Goal: Information Seeking & Learning: Find specific fact

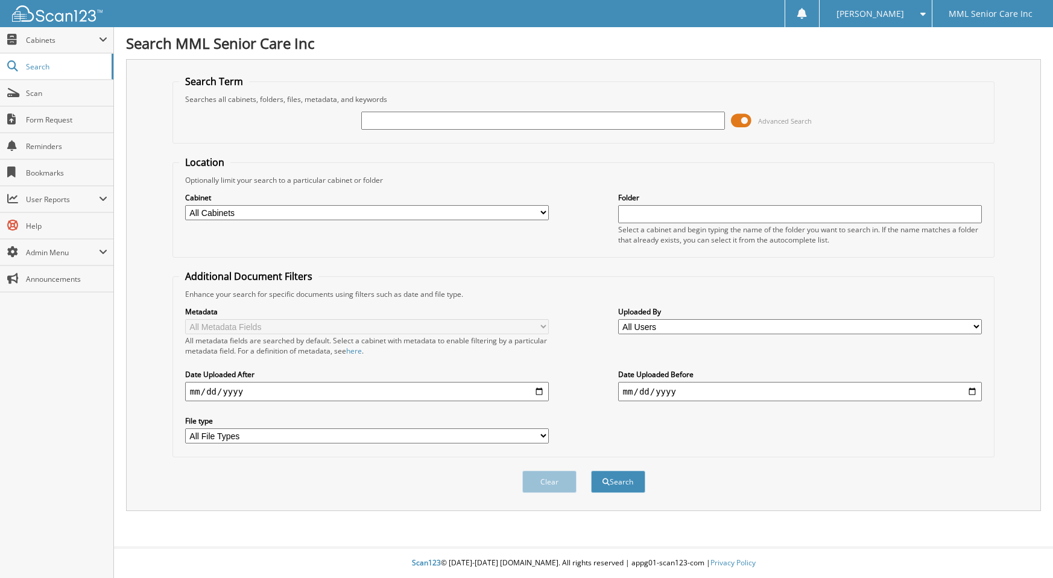
click at [656, 118] on input "text" at bounding box center [543, 121] width 364 height 18
type input "Brenda Fontaine"
click at [626, 481] on button "Search" at bounding box center [618, 481] width 54 height 22
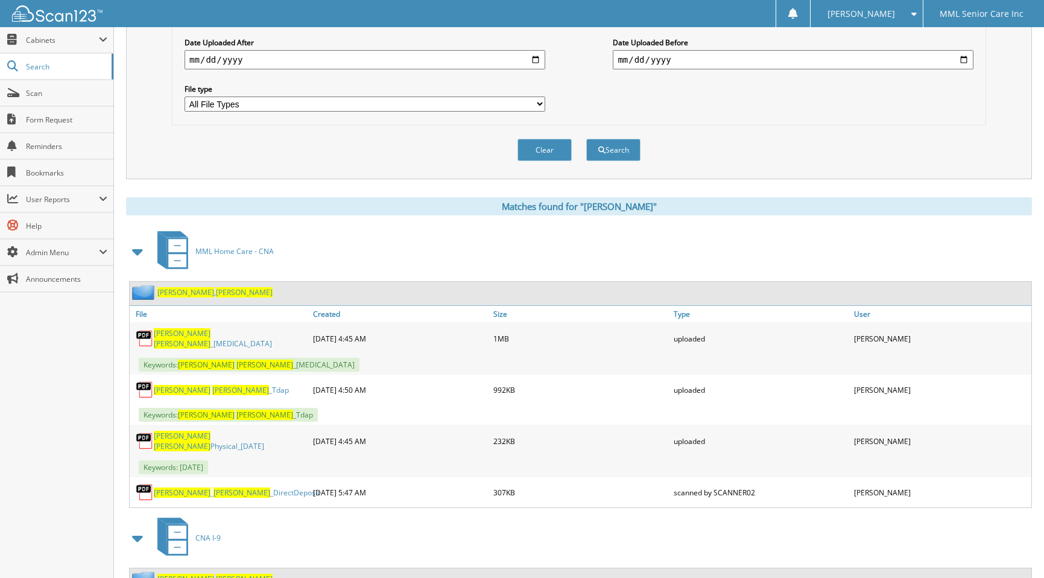
scroll to position [334, 0]
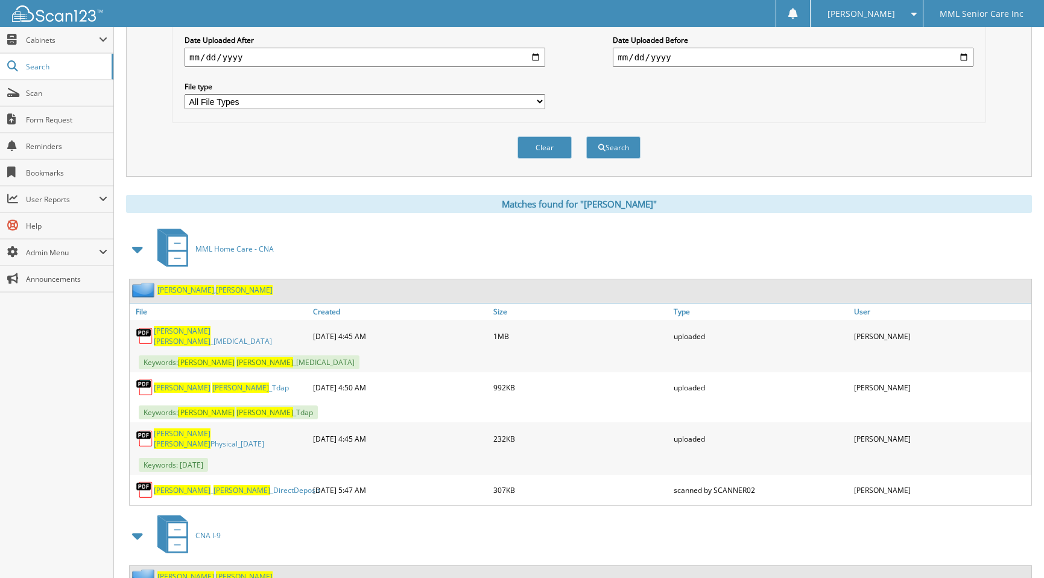
click at [216, 289] on span "Brenda" at bounding box center [244, 290] width 57 height 10
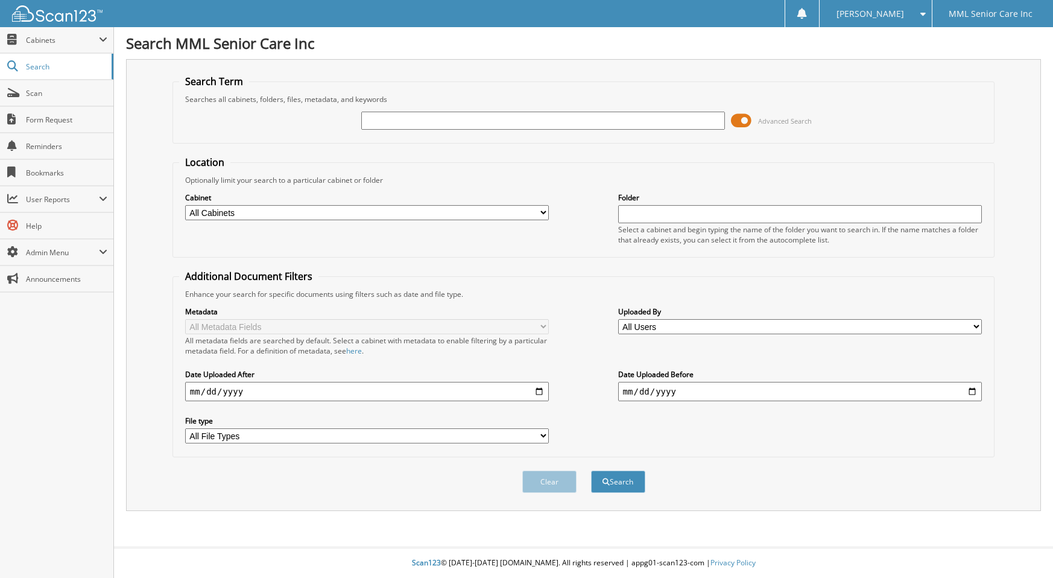
click at [637, 109] on div "Advanced Search" at bounding box center [583, 120] width 809 height 33
click at [638, 116] on input "text" at bounding box center [543, 121] width 364 height 18
type input "[PERSON_NAME]"
click at [591, 470] on button "Search" at bounding box center [618, 481] width 54 height 22
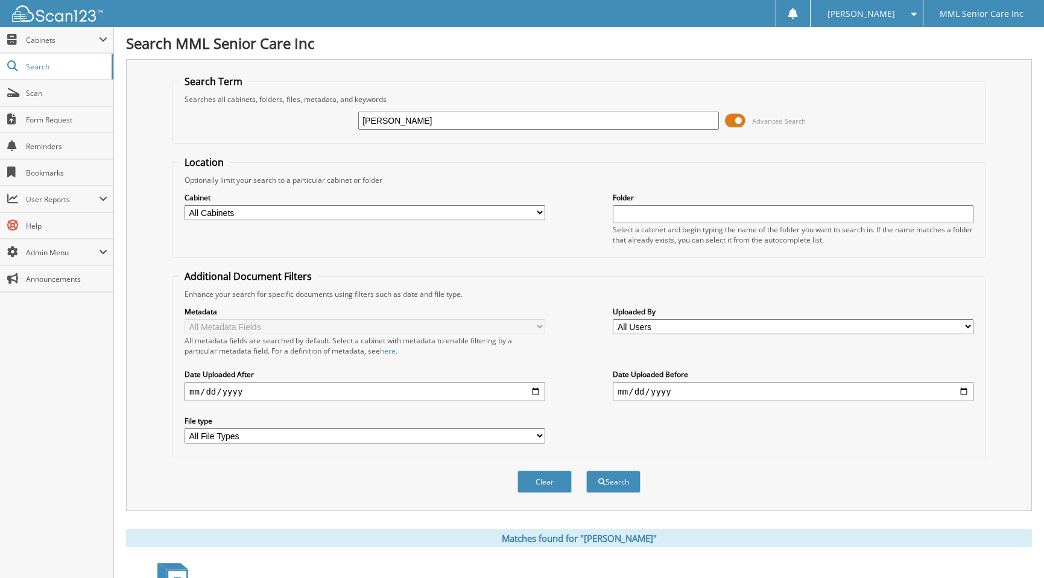
scroll to position [203, 0]
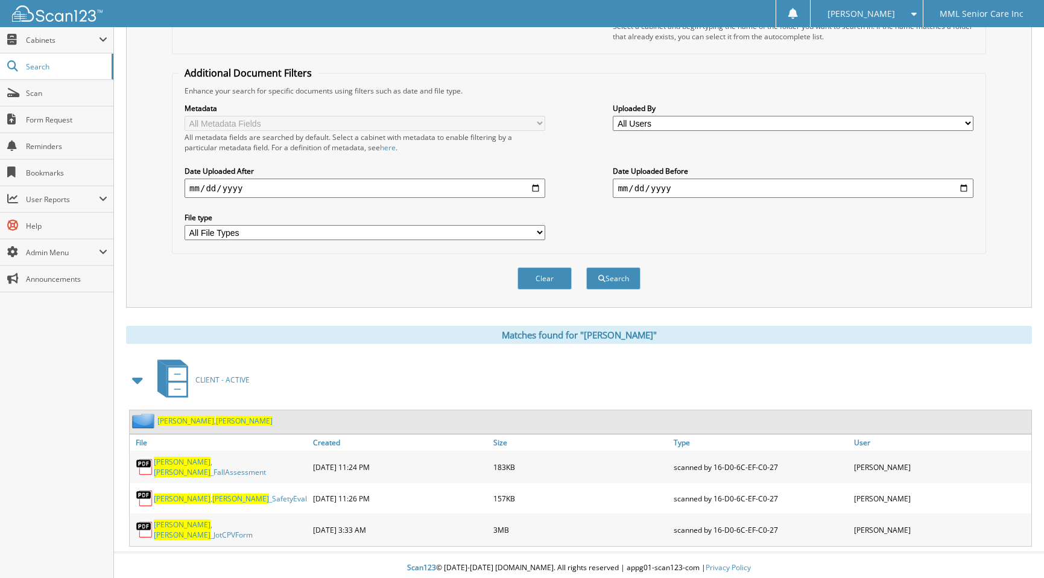
click at [216, 423] on span "Robert" at bounding box center [244, 420] width 57 height 10
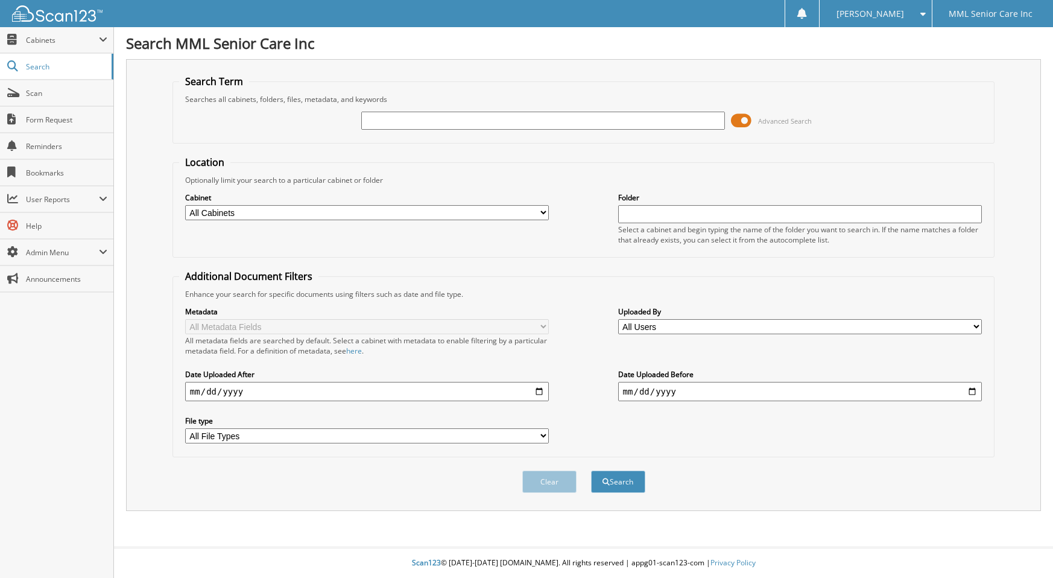
click at [601, 113] on input "text" at bounding box center [543, 121] width 364 height 18
type input "[PERSON_NAME]"
click at [591, 470] on button "Search" at bounding box center [618, 481] width 54 height 22
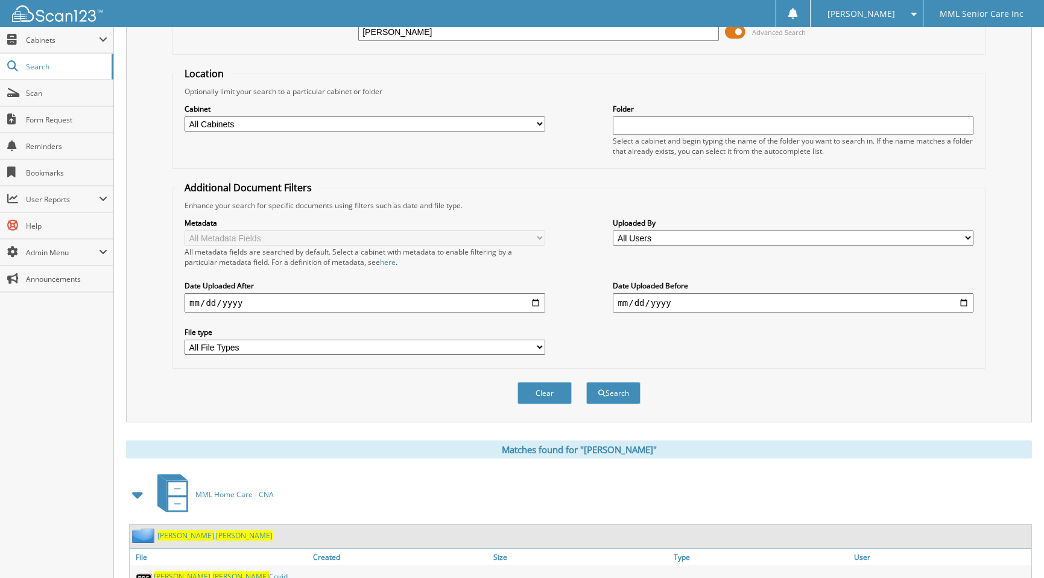
scroll to position [223, 0]
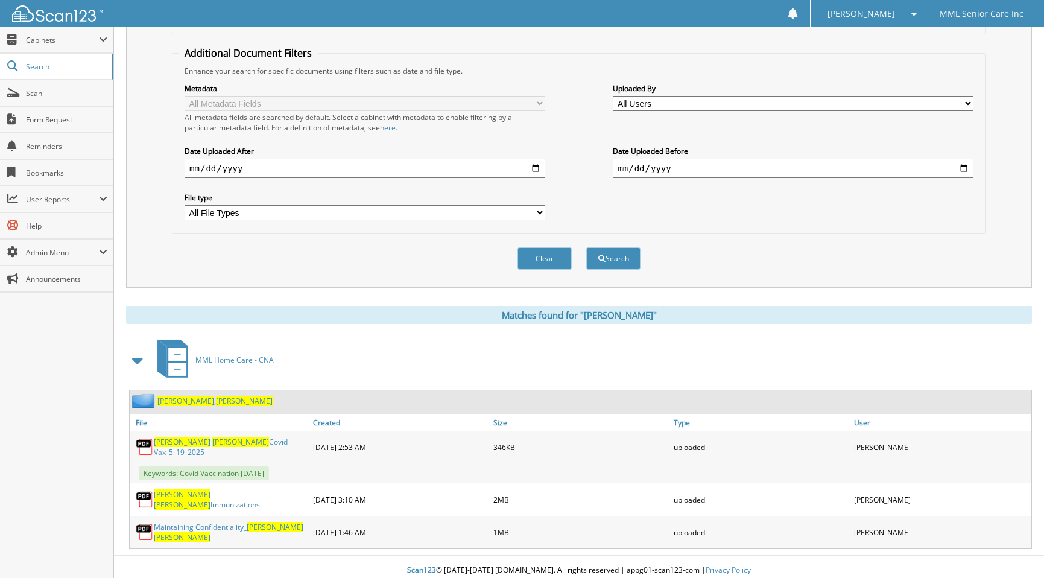
click at [163, 399] on span "[PERSON_NAME]" at bounding box center [185, 401] width 57 height 10
